Goal: Navigation & Orientation: Find specific page/section

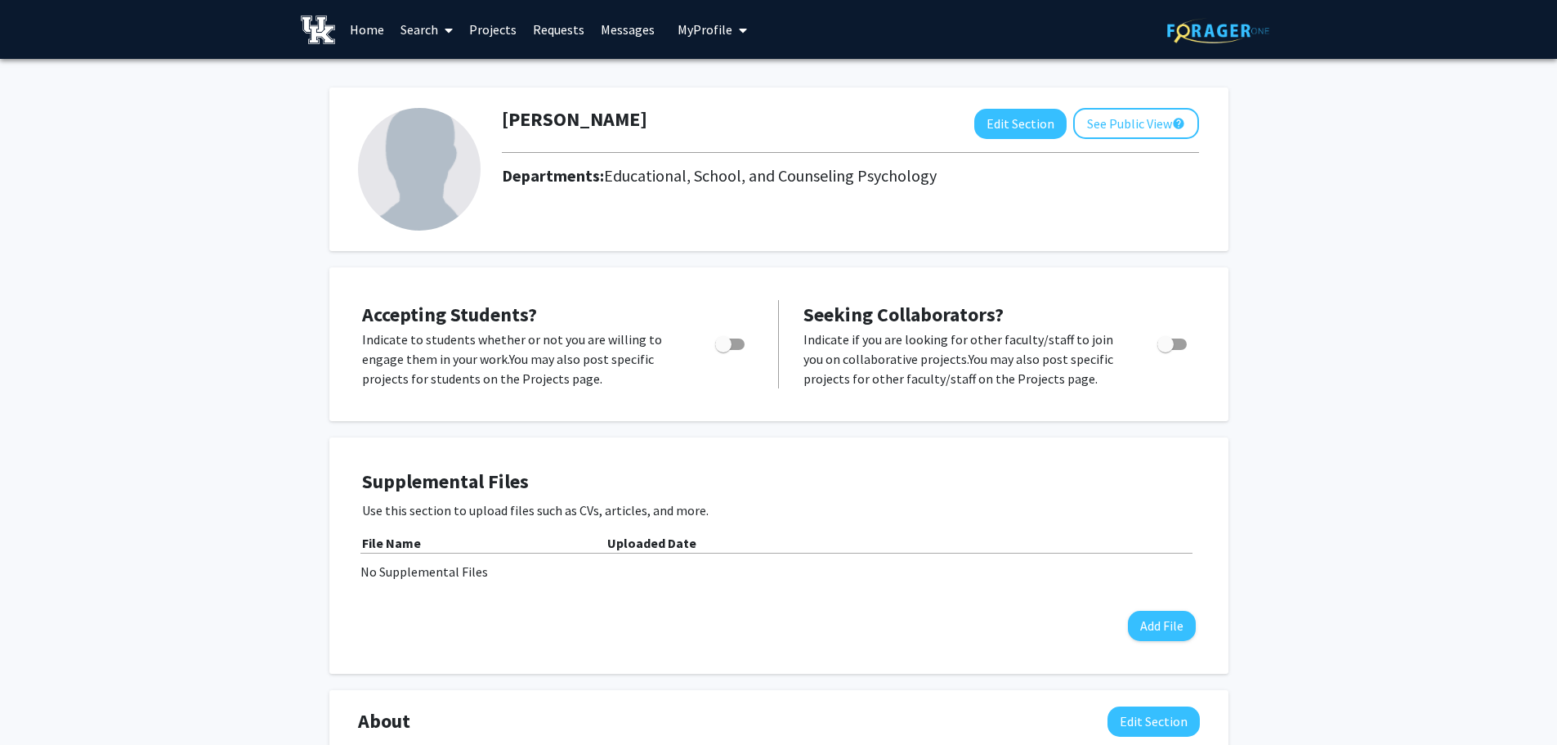
click at [487, 32] on link "Projects" at bounding box center [493, 29] width 64 height 57
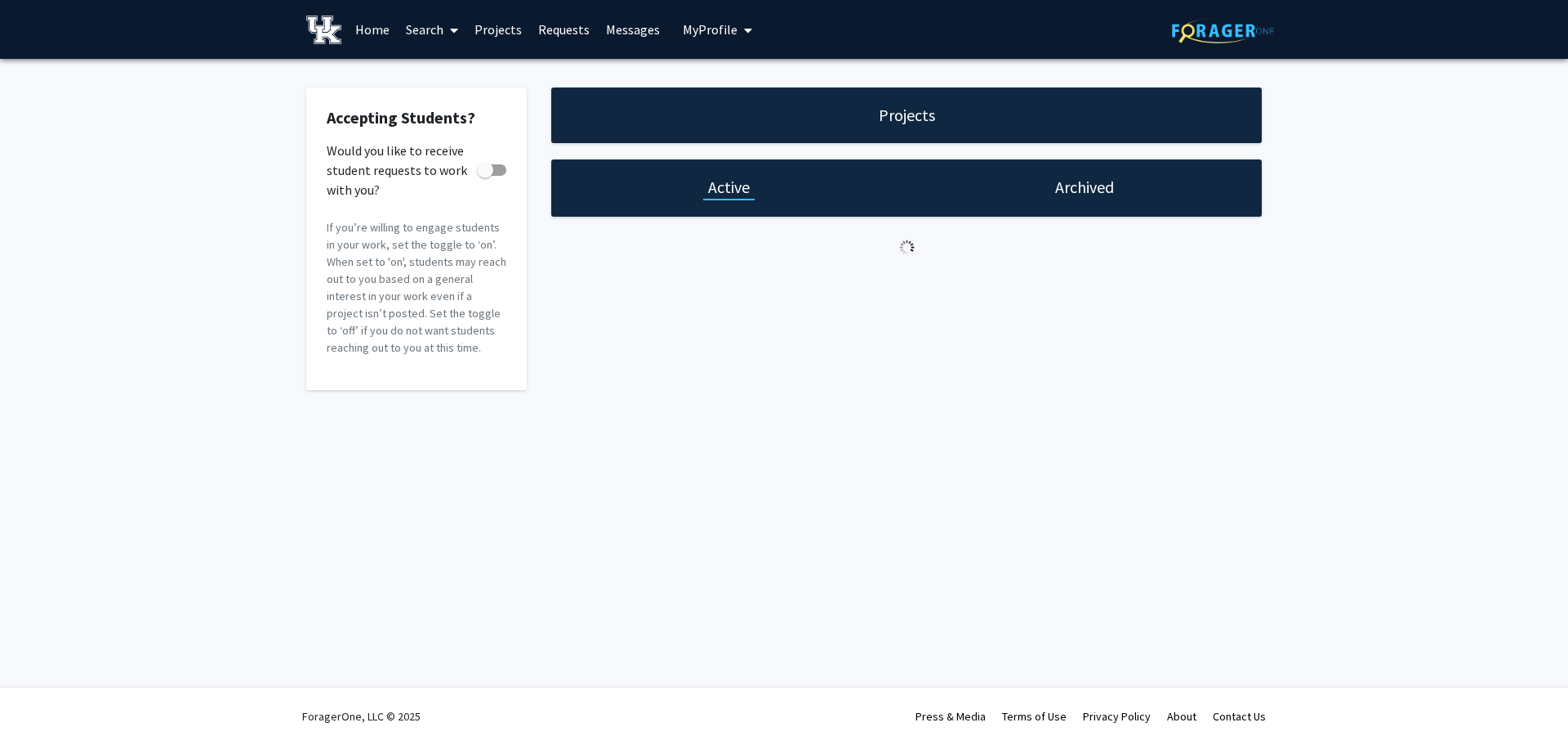
click at [486, 31] on link "Projects" at bounding box center [499, 29] width 64 height 57
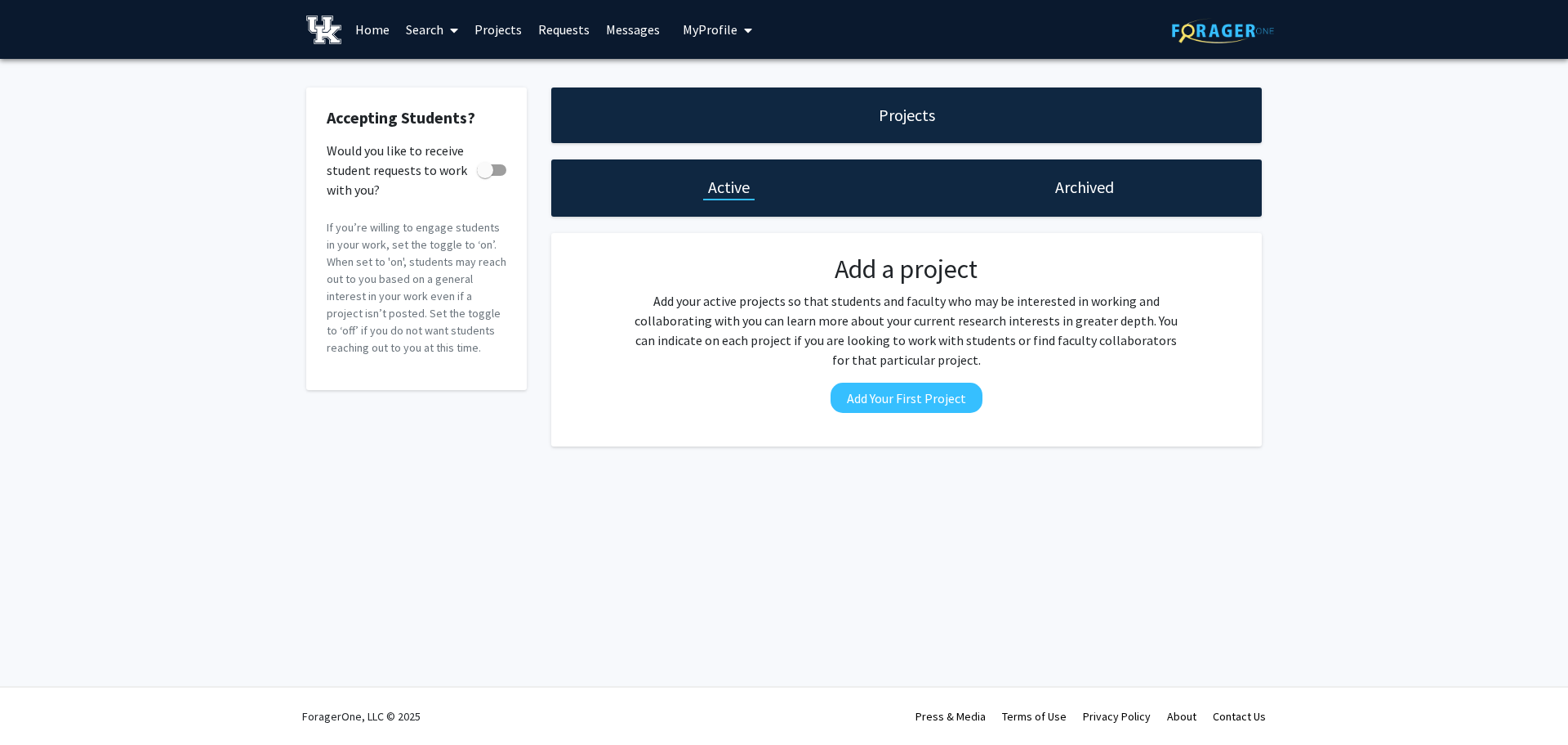
click at [563, 25] on link "Requests" at bounding box center [565, 29] width 68 height 57
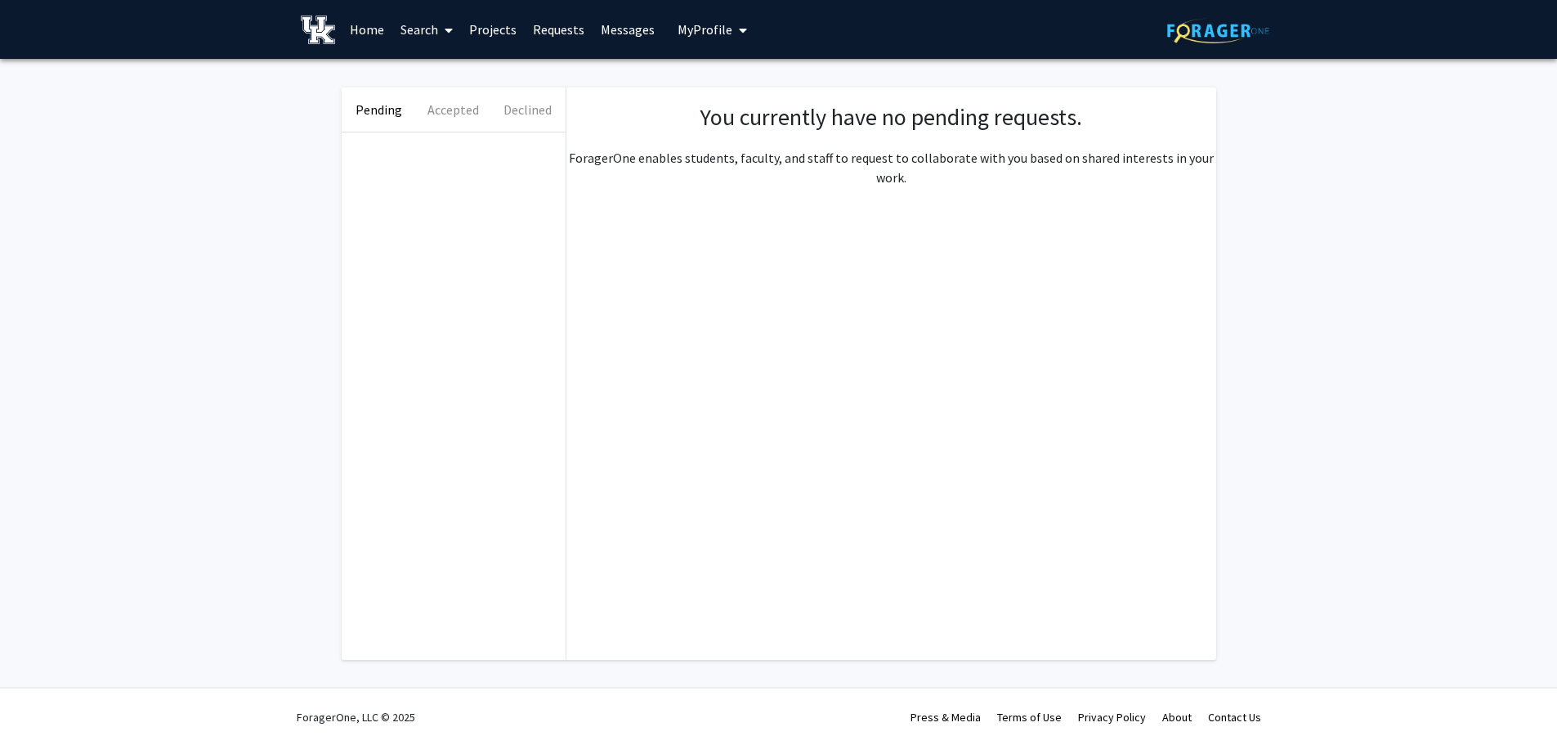
click at [625, 25] on link "Messages" at bounding box center [628, 29] width 70 height 57
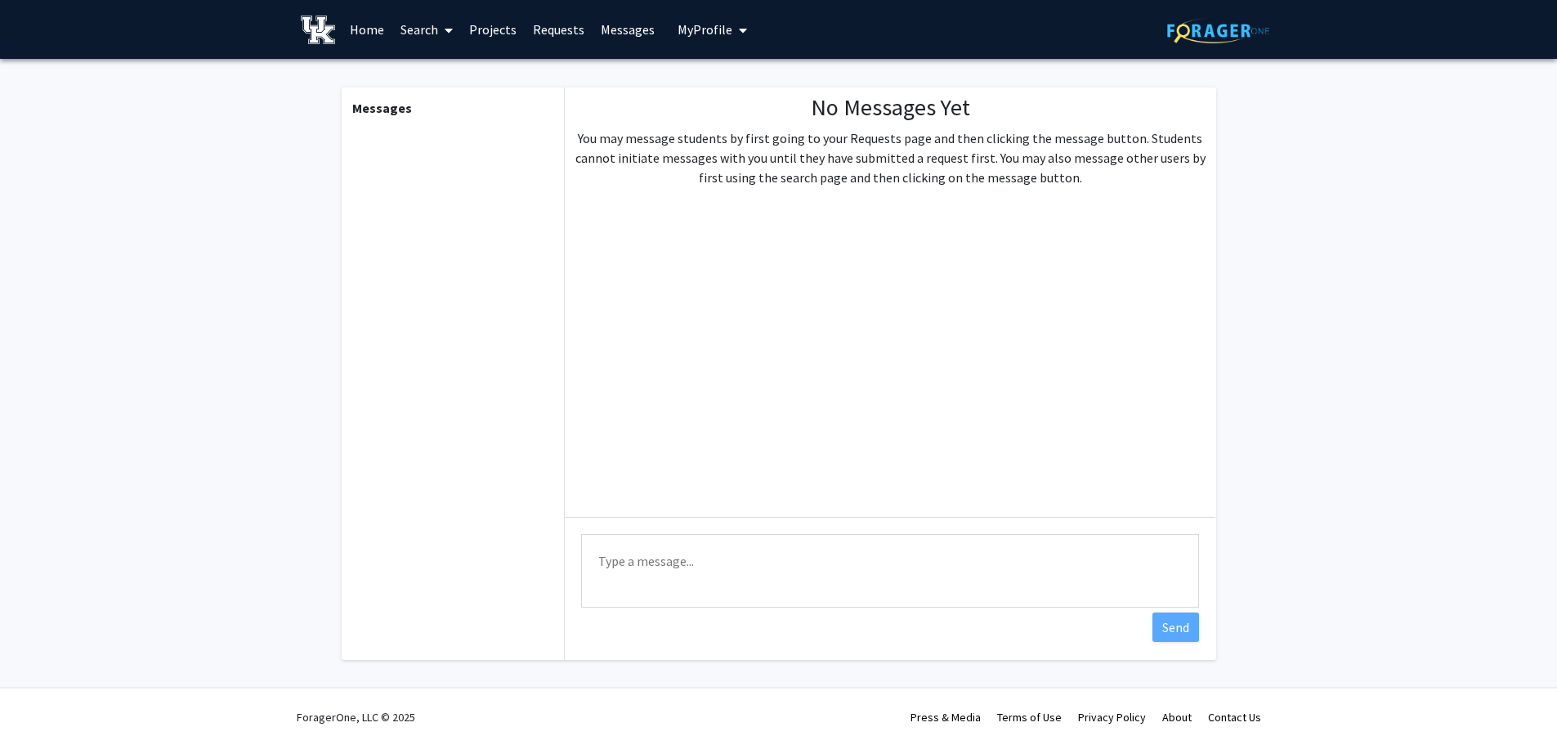
click at [316, 21] on img at bounding box center [318, 30] width 35 height 29
